Goal: Information Seeking & Learning: Learn about a topic

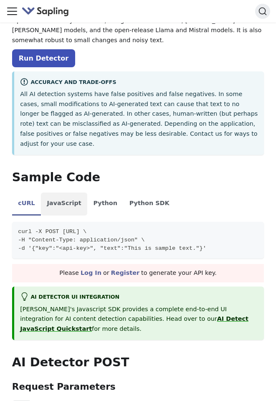
click at [66, 193] on li "JavaScript" at bounding box center [64, 204] width 46 height 23
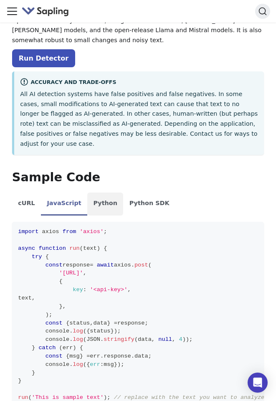
click at [94, 193] on li "Python" at bounding box center [105, 204] width 36 height 23
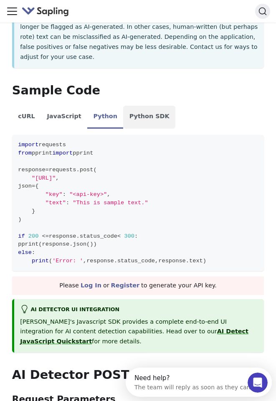
scroll to position [206, 0]
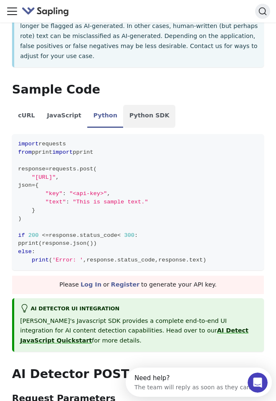
click at [135, 109] on li "Python SDK" at bounding box center [149, 116] width 52 height 23
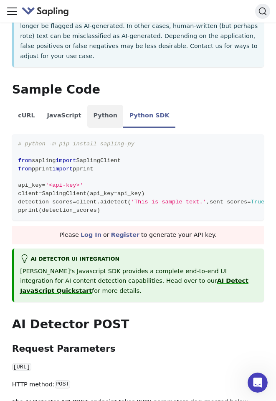
click at [107, 111] on li "Python" at bounding box center [105, 116] width 36 height 23
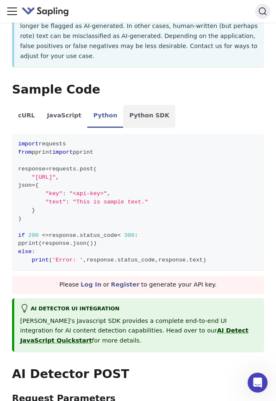
click at [149, 105] on li "Python SDK" at bounding box center [149, 116] width 52 height 23
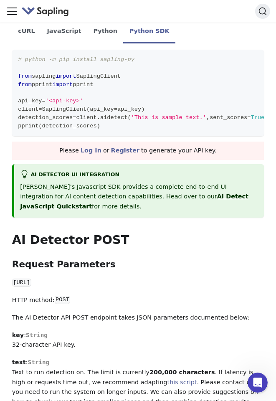
scroll to position [217, 0]
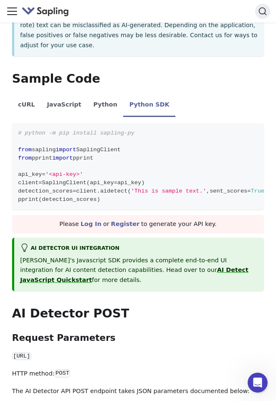
click at [11, 13] on icon "Toggle navigation bar" at bounding box center [12, 11] width 13 height 13
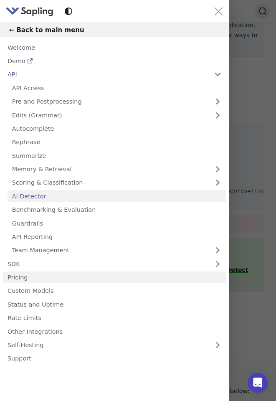
click at [21, 278] on link "Pricing" at bounding box center [114, 277] width 223 height 12
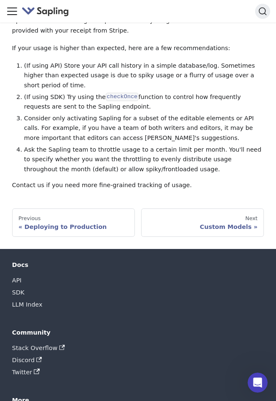
scroll to position [1537, 0]
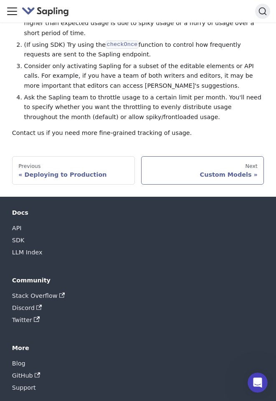
click at [190, 171] on div "Custom Models" at bounding box center [202, 175] width 110 height 8
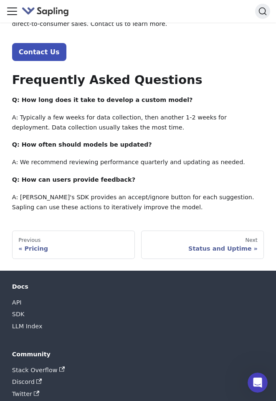
scroll to position [1187, 0]
